Goal: Information Seeking & Learning: Understand process/instructions

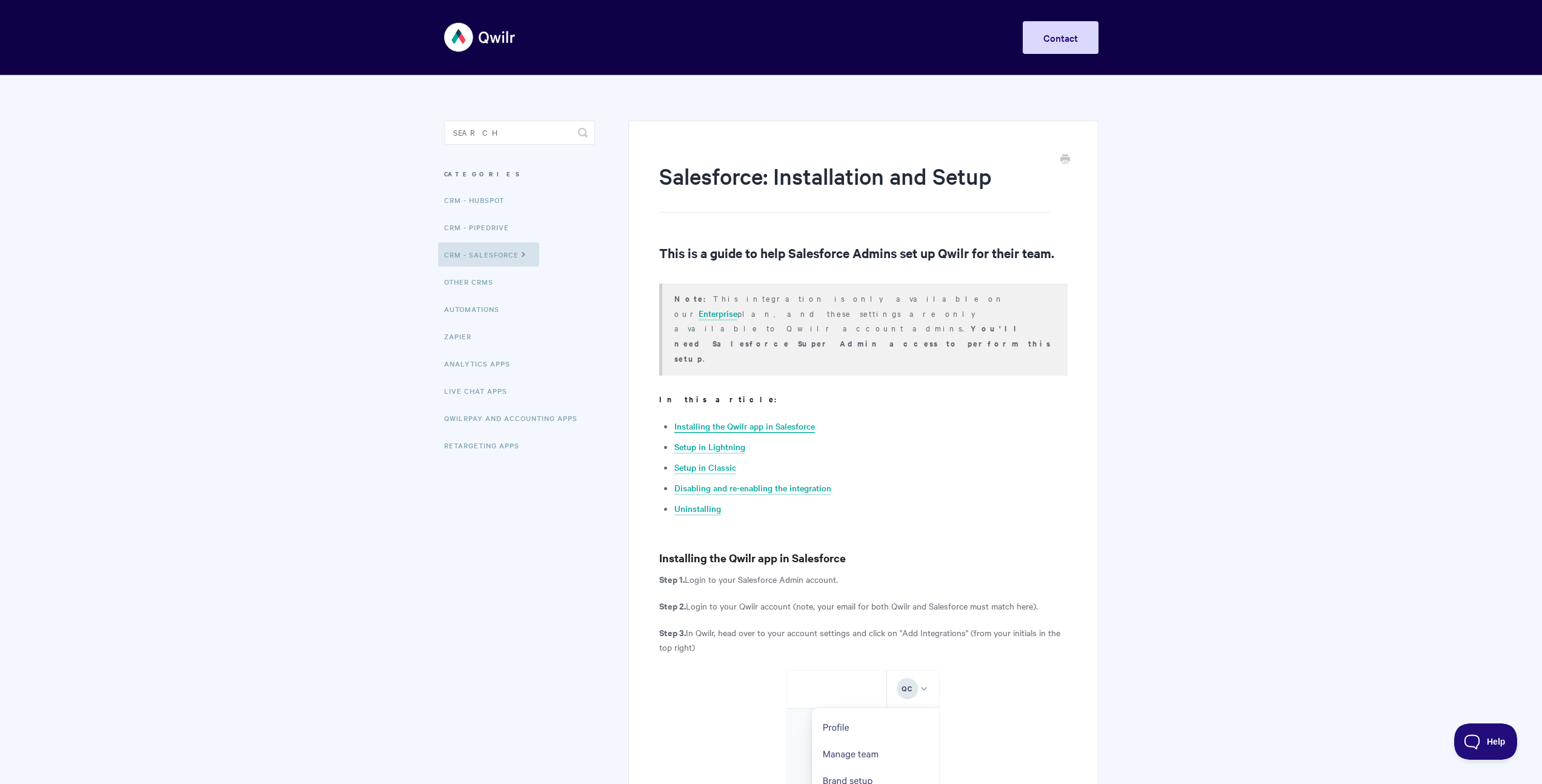
click at [796, 420] on link "Installing the Qwilr app in Salesforce" at bounding box center [745, 426] width 141 height 14
click at [762, 420] on link "Installing the Qwilr app in Salesforce" at bounding box center [745, 426] width 141 height 14
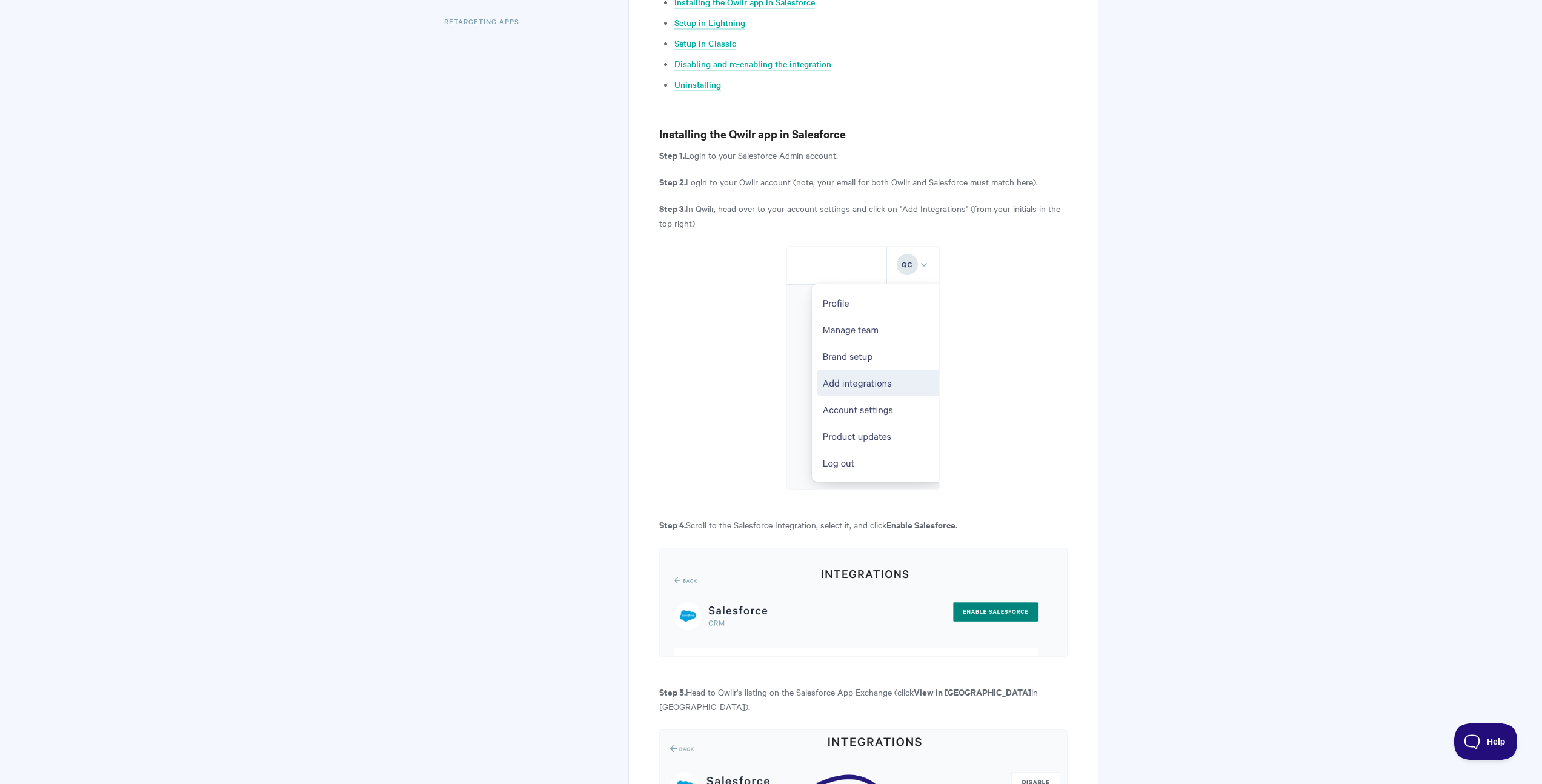
click at [746, 125] on h3 "Installing the Qwilr app in Salesforce" at bounding box center [863, 133] width 408 height 17
copy h3 "Qwilr"
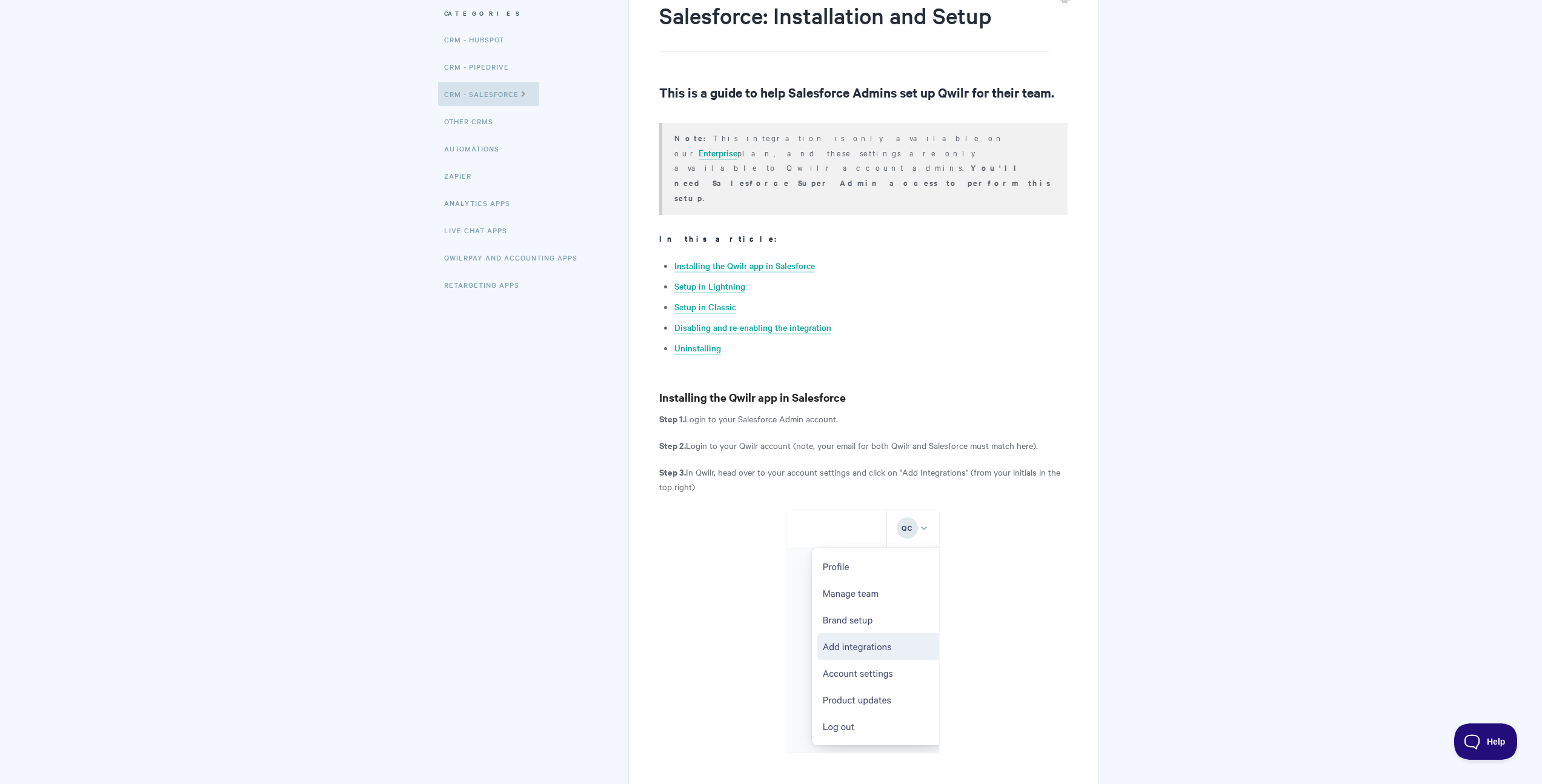
drag, startPoint x: 725, startPoint y: 152, endPoint x: 829, endPoint y: 156, distance: 104.1
click at [829, 156] on p "Note: This integration is only available on our Enterprise plan, and these sett…" at bounding box center [863, 167] width 377 height 75
drag, startPoint x: 970, startPoint y: 160, endPoint x: 819, endPoint y: 155, distance: 151.1
click at [819, 155] on div "Note: This integration is only available on our Enterprise plan, and these sett…" at bounding box center [863, 169] width 408 height 92
click at [737, 147] on link "Enterprise" at bounding box center [718, 153] width 39 height 14
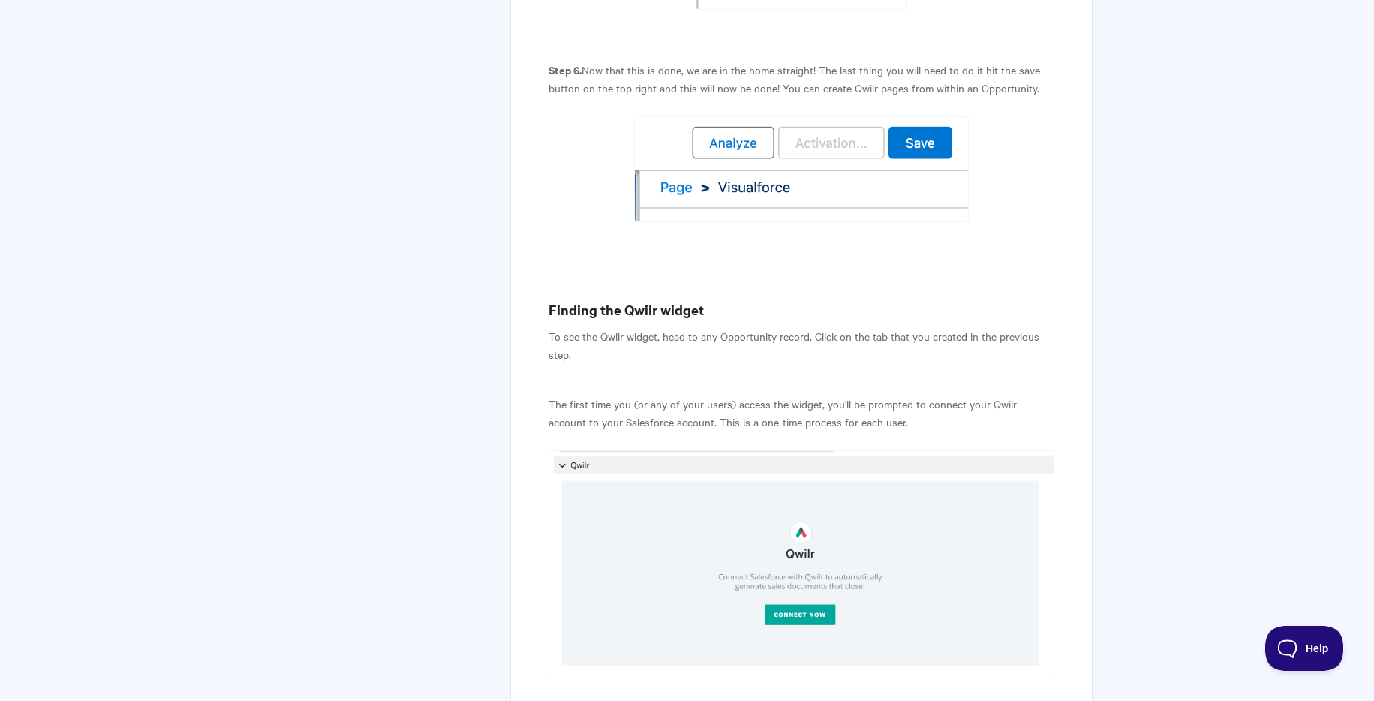
scroll to position [4256, 0]
